Goal: Task Accomplishment & Management: Use online tool/utility

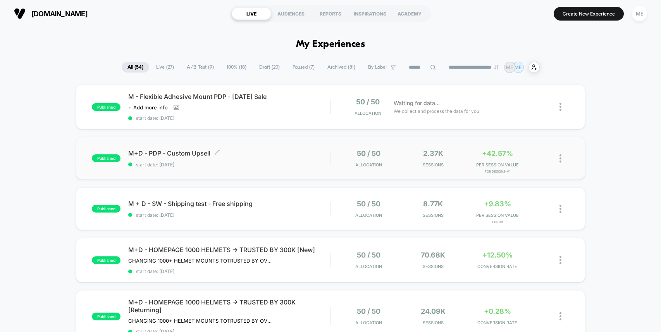
click at [286, 150] on span "M+D - PDP - Custom Upsell Click to edit experience details" at bounding box center [229, 153] width 202 height 8
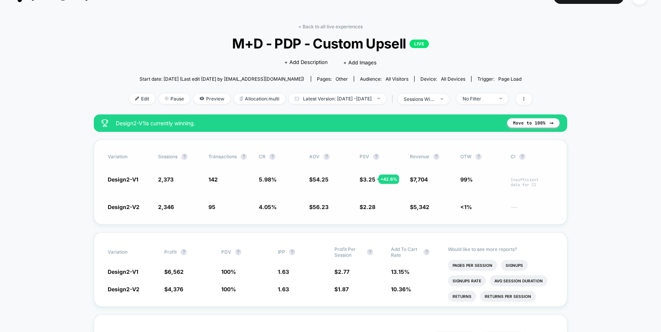
scroll to position [16, 0]
